Goal: Task Accomplishment & Management: Complete application form

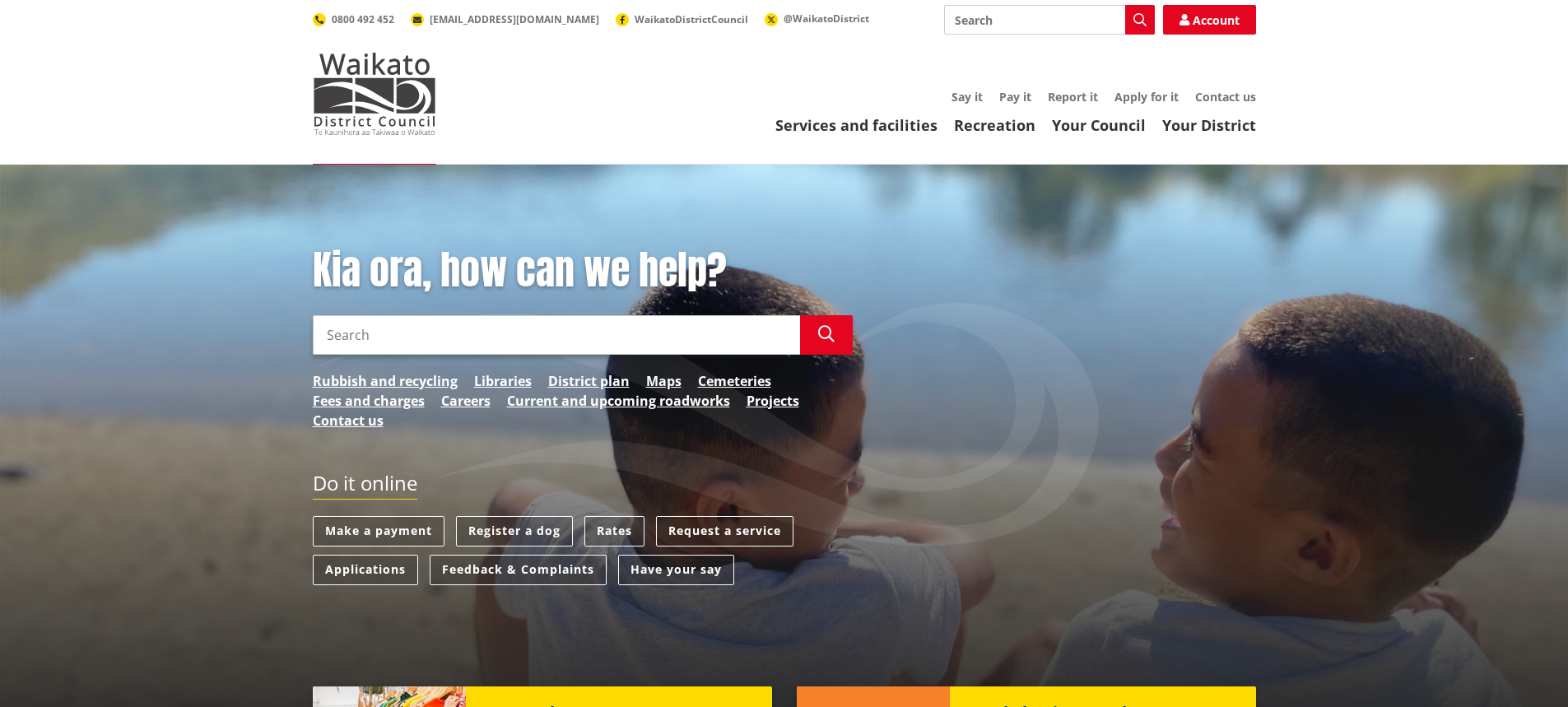
click at [351, 332] on input "Search" at bounding box center [556, 334] width 487 height 39
type input "LIM"
click at [829, 332] on icon "button" at bounding box center [826, 334] width 17 height 17
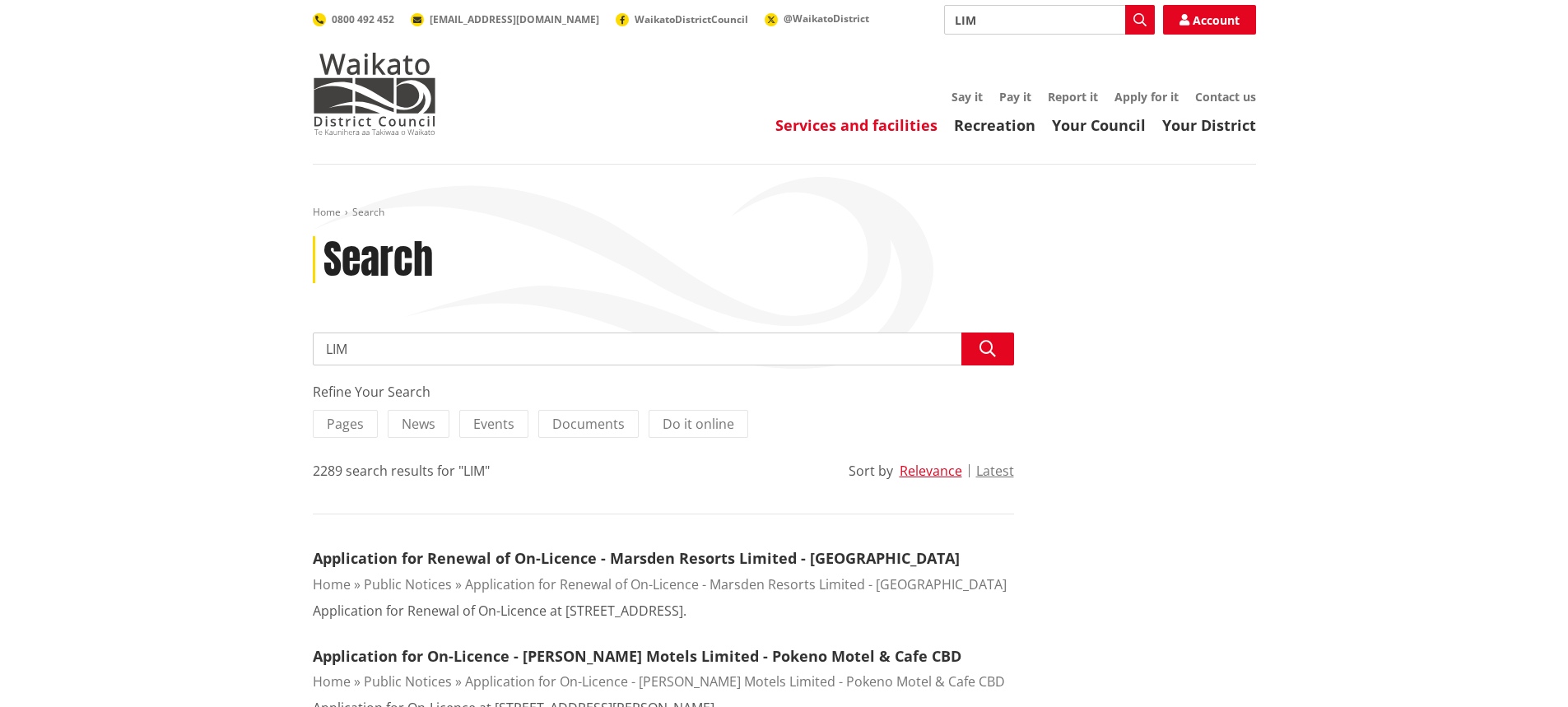
click at [846, 130] on link "Services and facilities" at bounding box center [856, 124] width 162 height 20
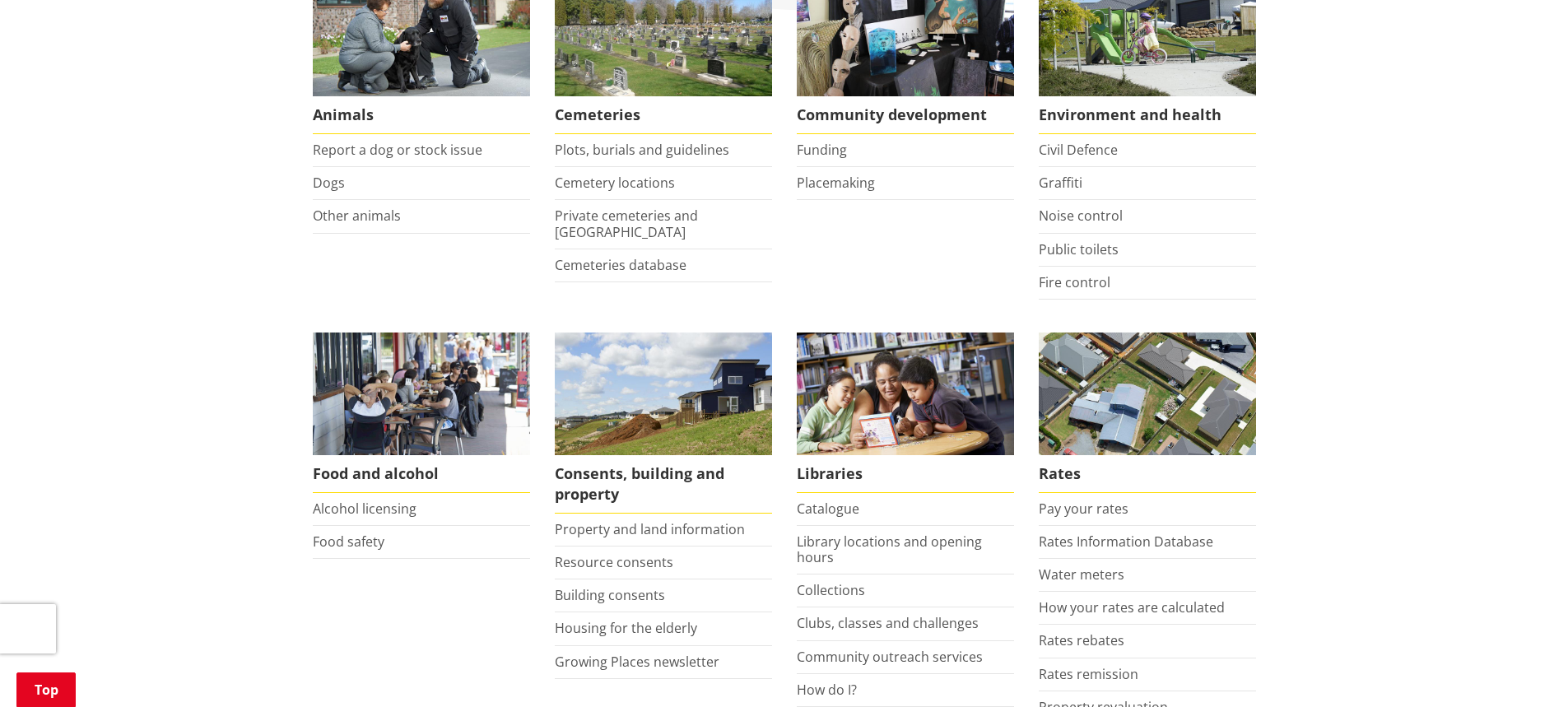
scroll to position [329, 0]
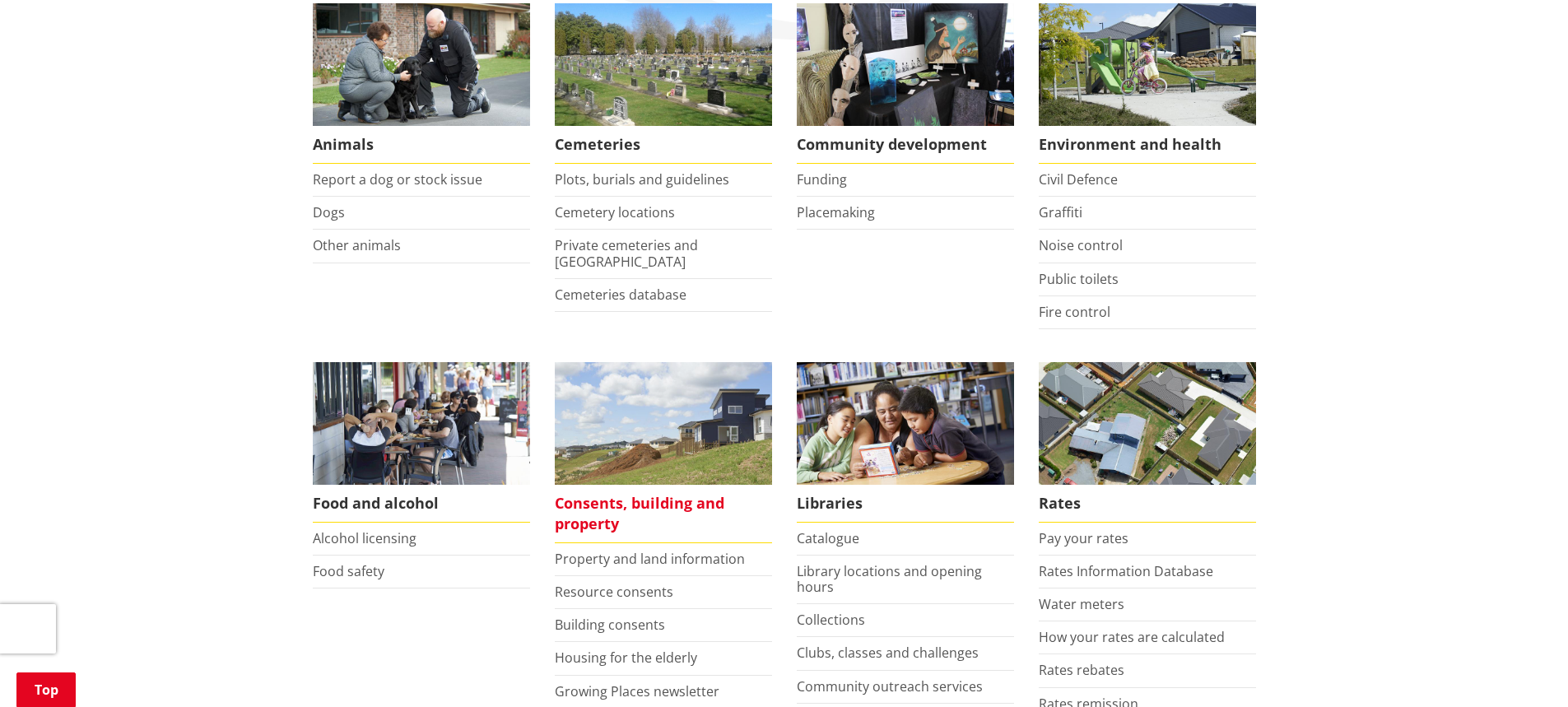
click at [634, 504] on span "Consents, building and property" at bounding box center [664, 513] width 218 height 58
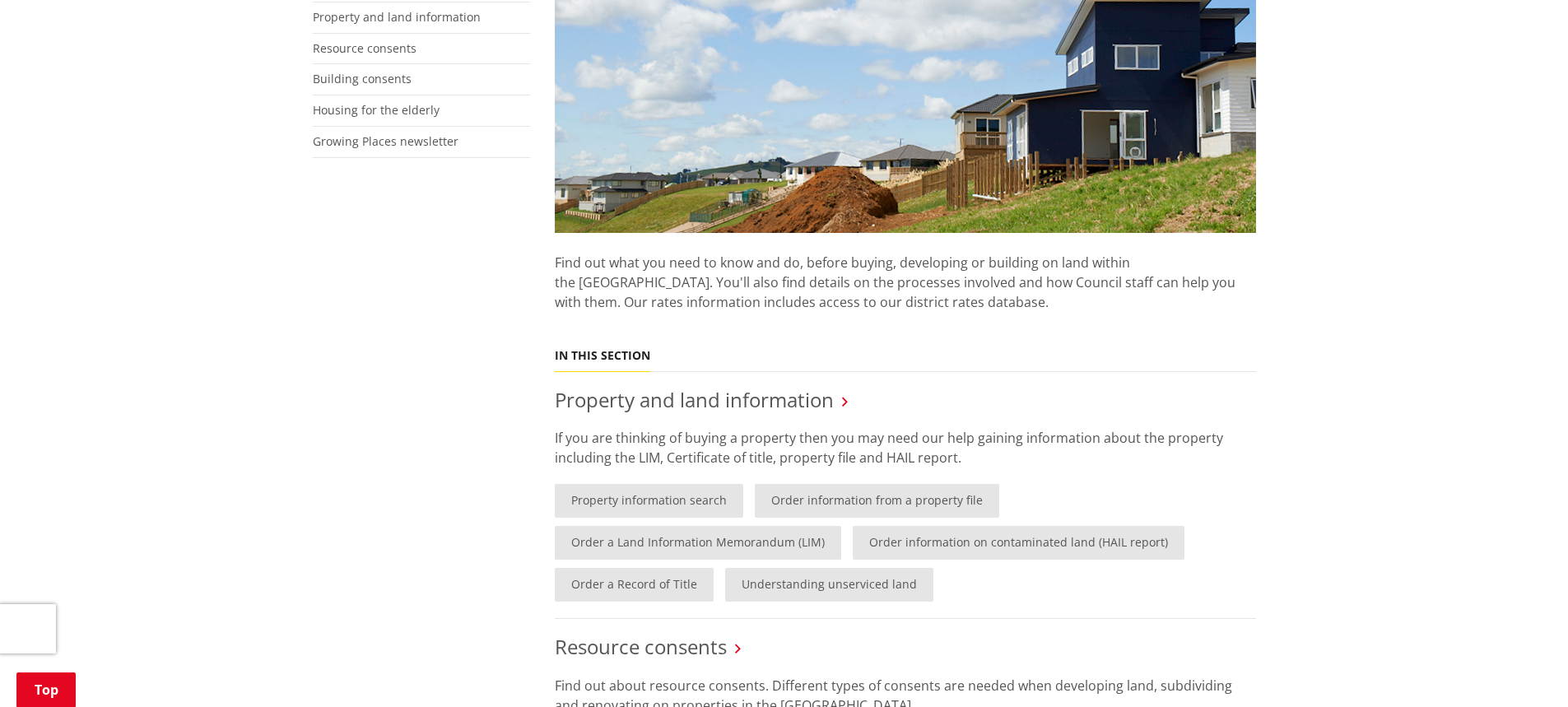
scroll to position [411, 0]
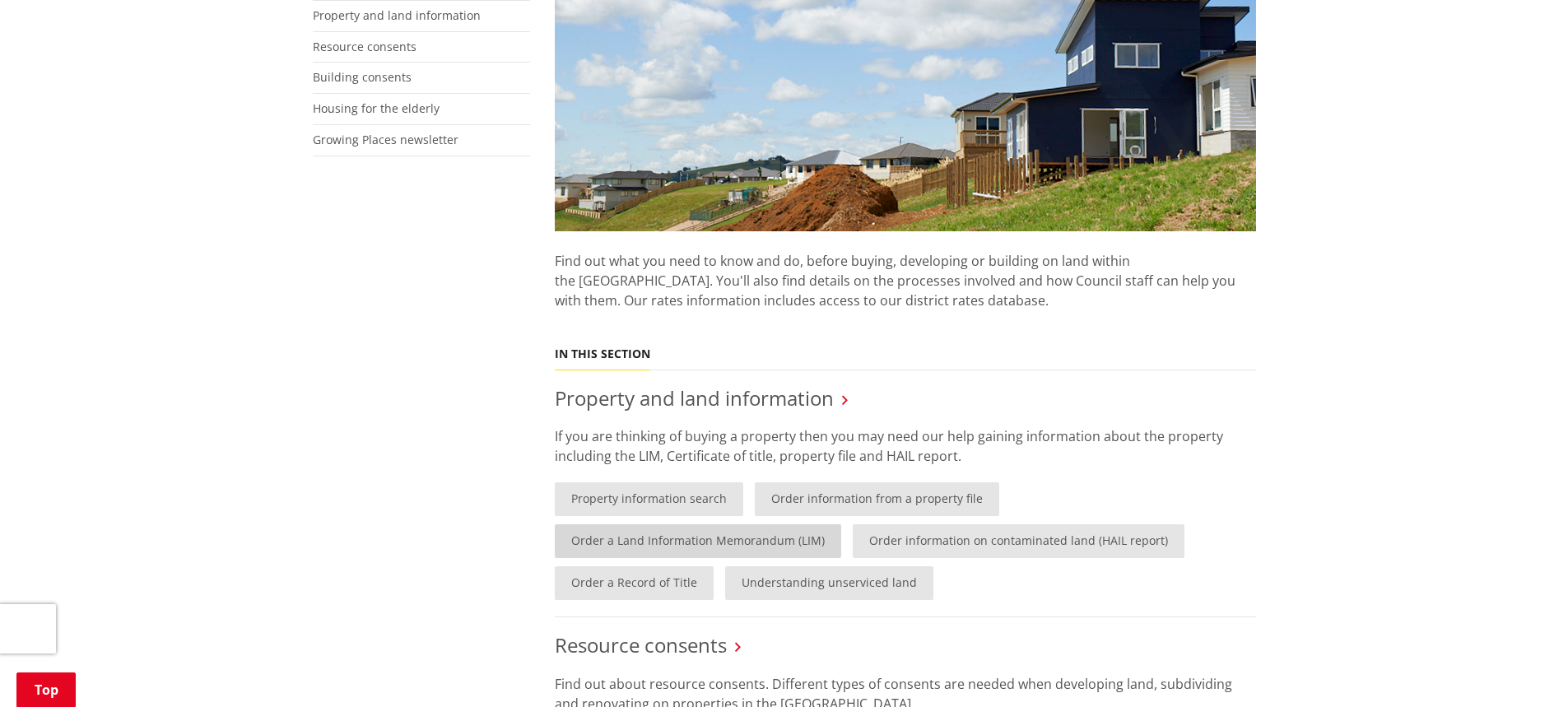
click at [793, 537] on link "Order a Land Information Memorandum (LIM)" at bounding box center [698, 541] width 286 height 34
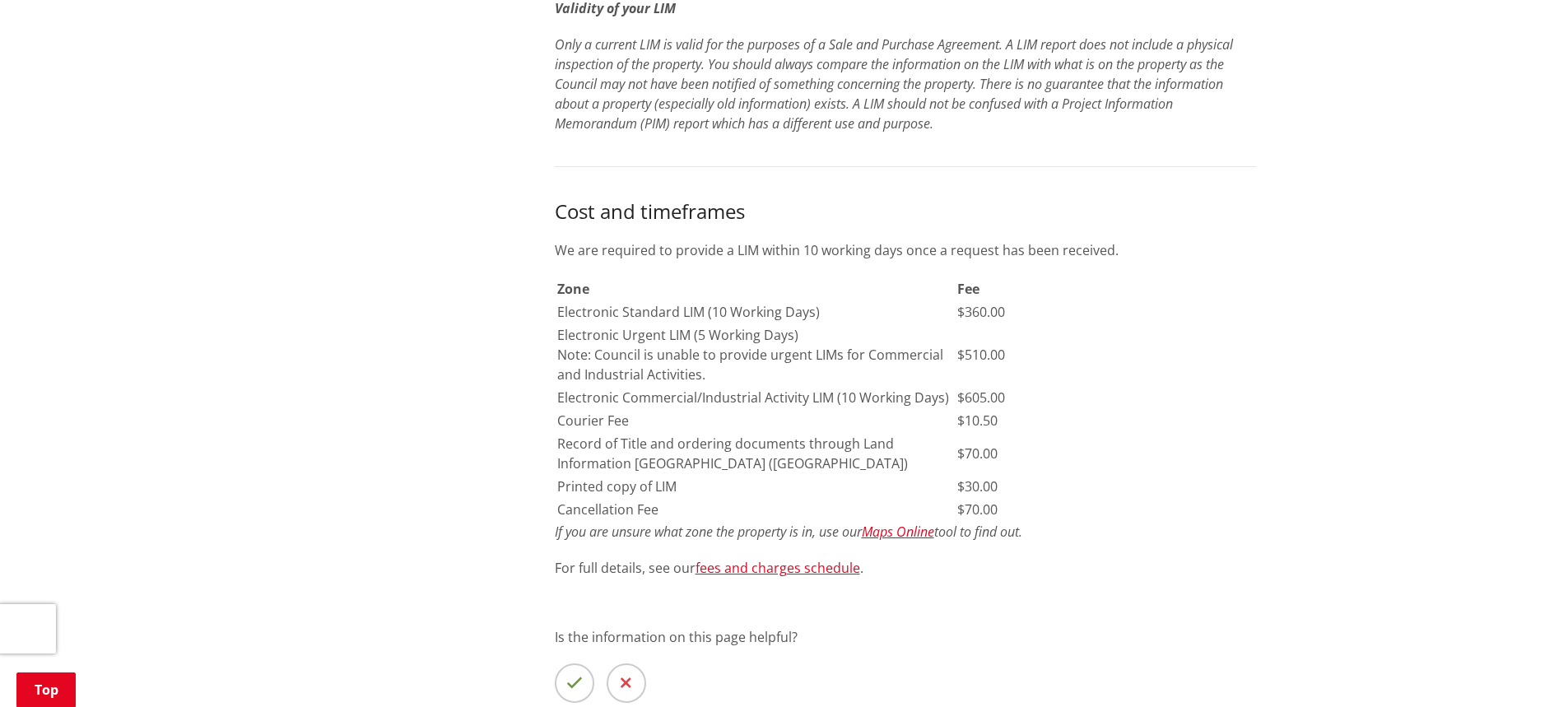
scroll to position [987, 0]
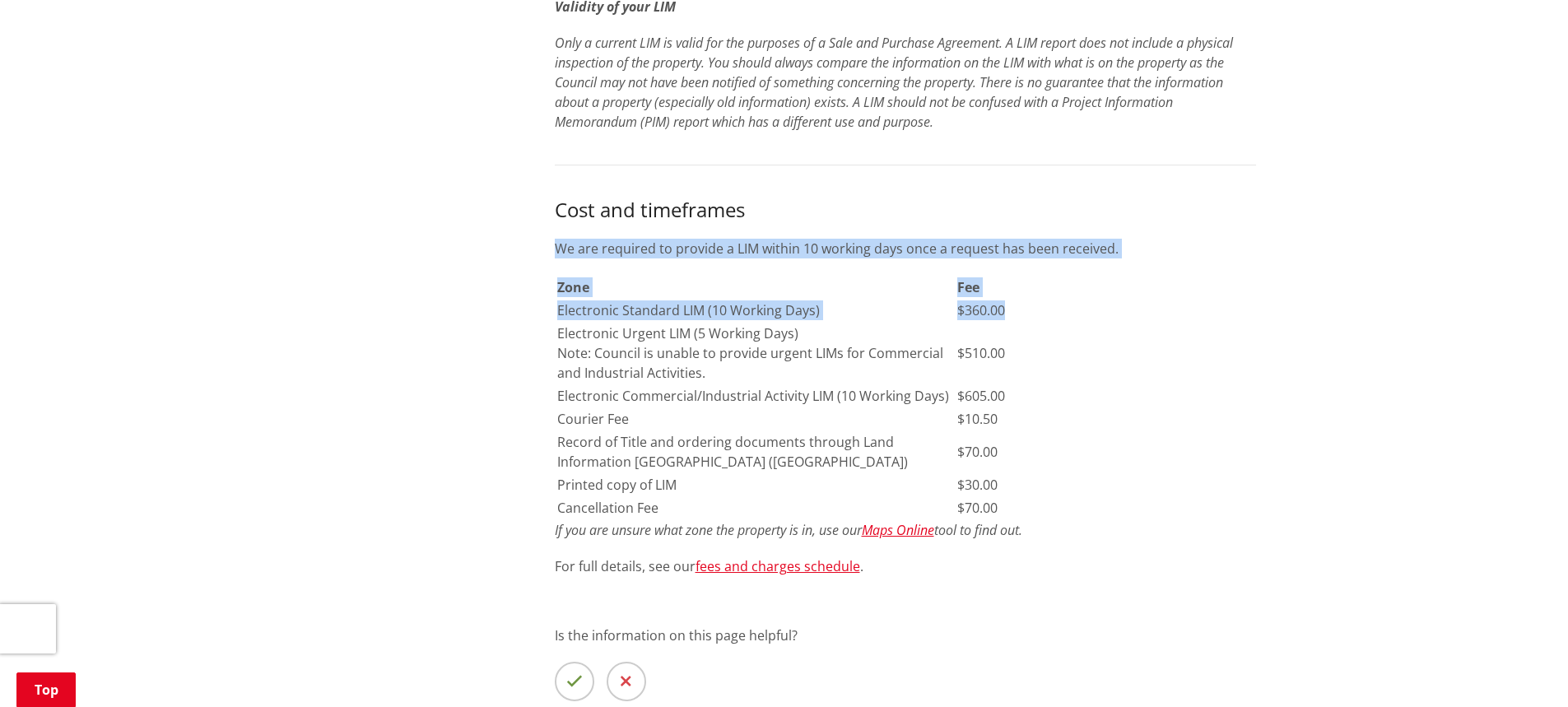
drag, startPoint x: 1013, startPoint y: 307, endPoint x: 540, endPoint y: 315, distance: 473.1
click at [540, 315] on div "More from this section Consents, building and property Property and land inform…" at bounding box center [784, 109] width 968 height 1432
click at [432, 310] on div "More from this section Consents, building and property Property and land inform…" at bounding box center [784, 109] width 968 height 1432
drag, startPoint x: 1015, startPoint y: 307, endPoint x: 529, endPoint y: 314, distance: 486.1
click at [529, 314] on div "More from this section Consents, building and property Property and land inform…" at bounding box center [784, 109] width 968 height 1432
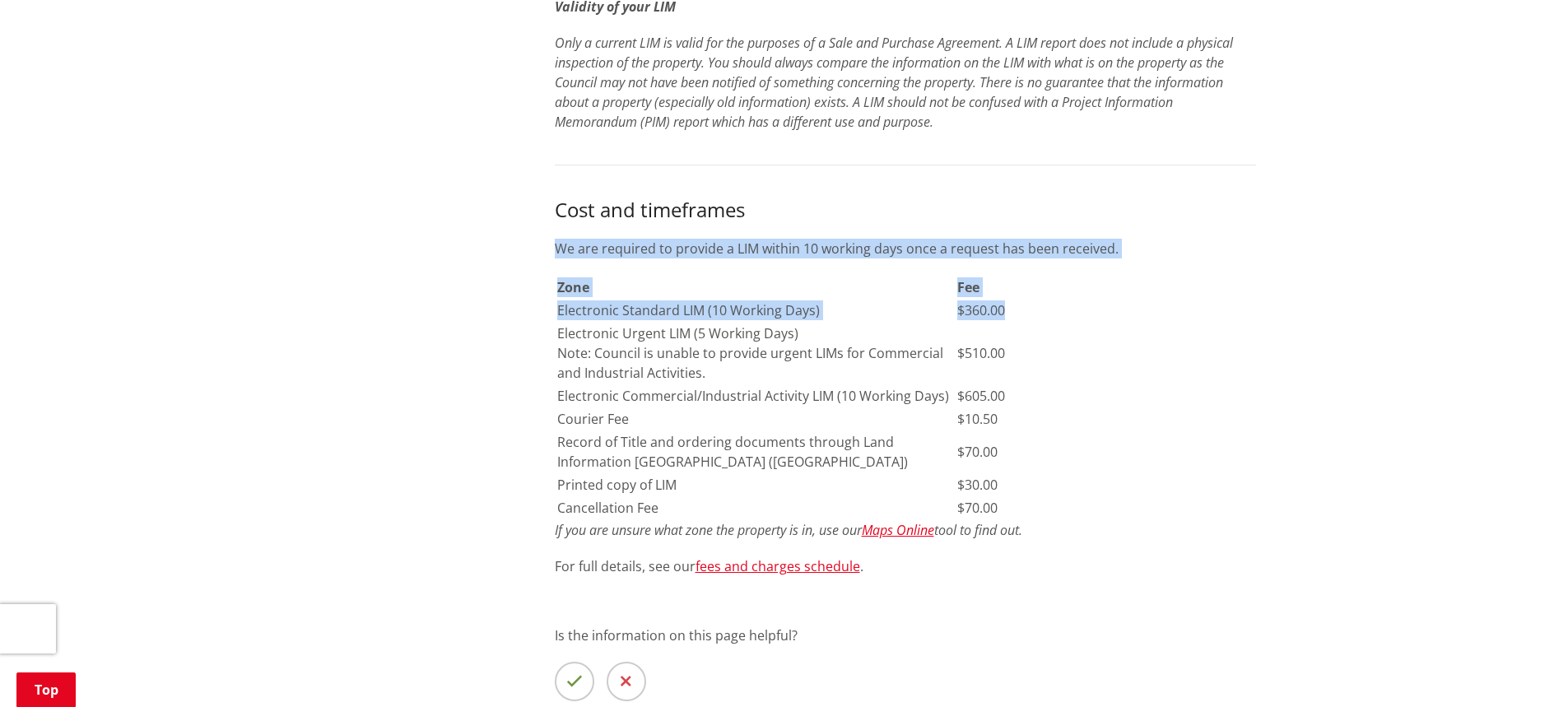
click at [448, 327] on div "More from this section Consents, building and property Property and land inform…" at bounding box center [784, 109] width 968 height 1432
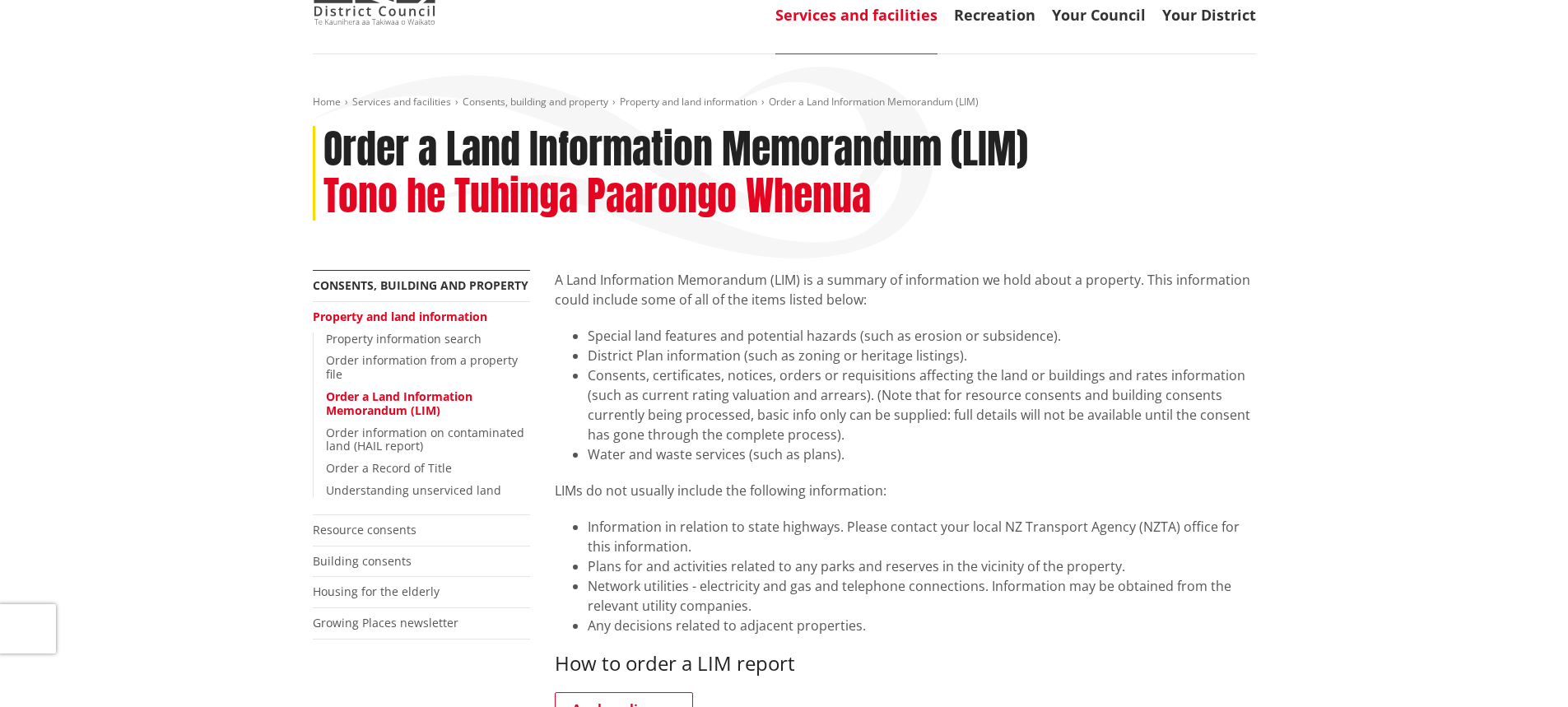
scroll to position [0, 0]
